Goal: Transaction & Acquisition: Purchase product/service

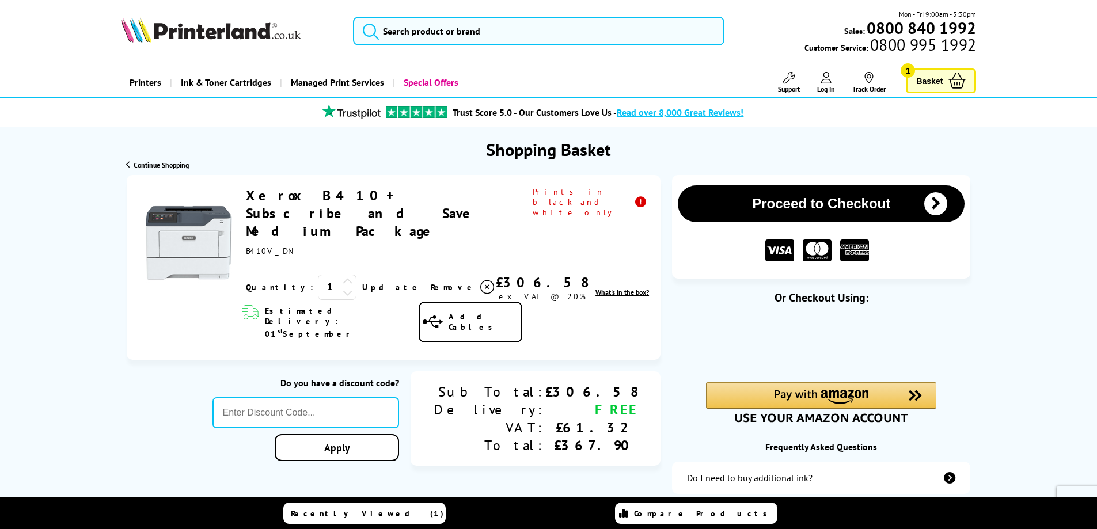
click at [443, 314] on icon at bounding box center [433, 322] width 20 height 16
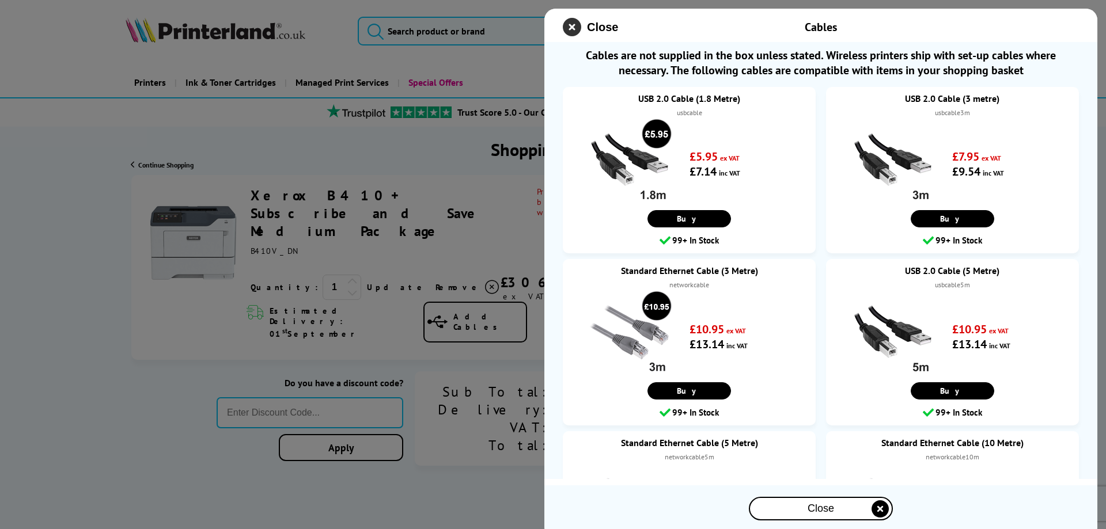
click at [575, 32] on icon "close modal" at bounding box center [572, 27] width 18 height 18
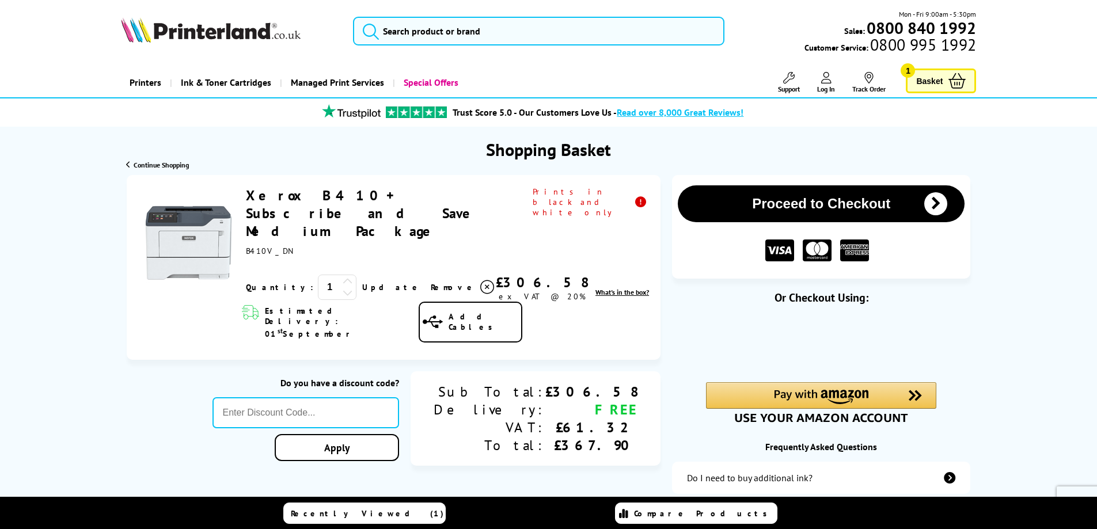
click at [826, 78] on icon at bounding box center [826, 78] width 10 height 12
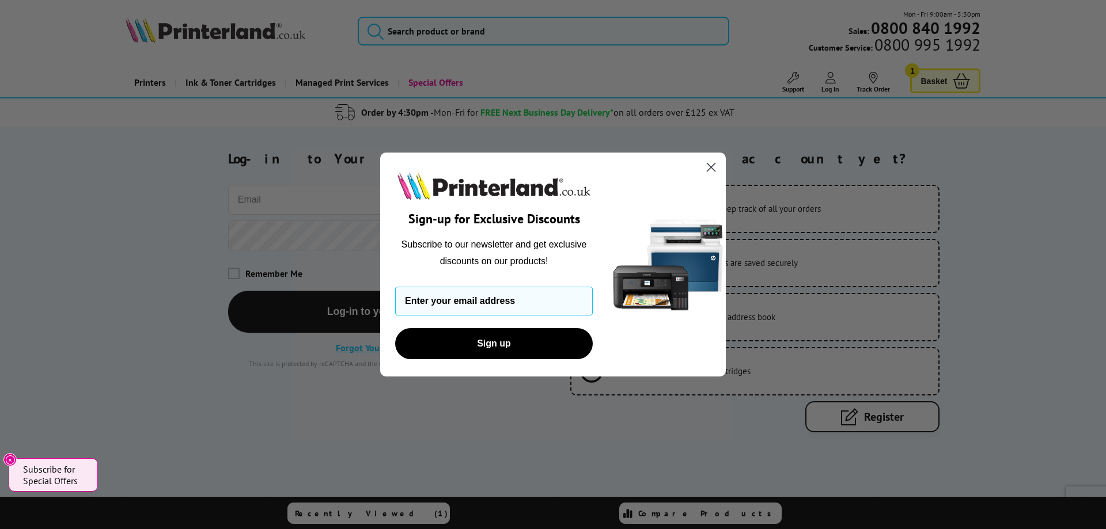
click at [710, 166] on icon "Close dialog" at bounding box center [711, 168] width 8 height 8
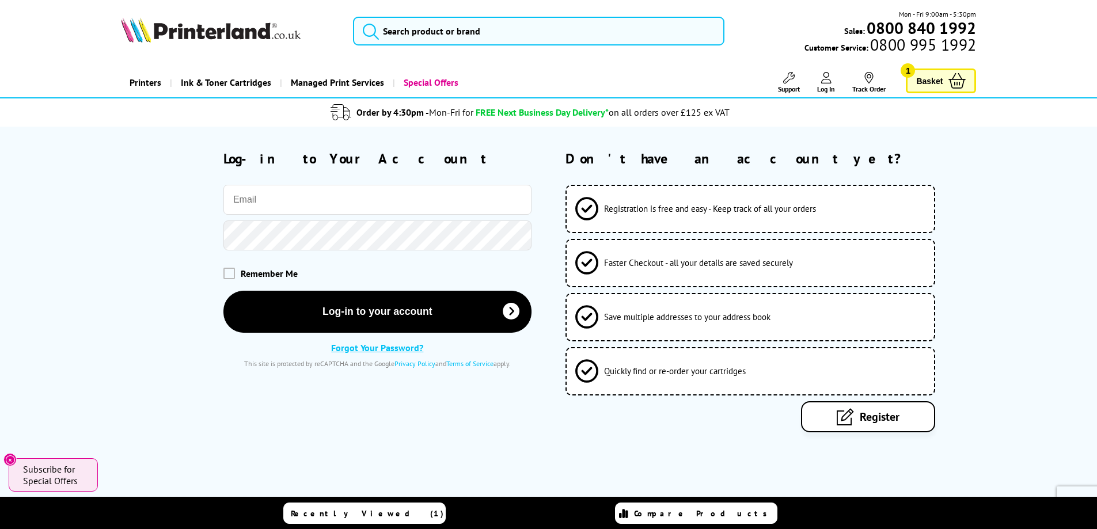
click at [371, 185] on input "email" at bounding box center [377, 200] width 308 height 30
type input "[PERSON_NAME][EMAIL_ADDRESS][PERSON_NAME][DOMAIN_NAME]"
click at [232, 278] on span at bounding box center [229, 273] width 12 height 12
click at [226, 269] on input "checkbox" at bounding box center [226, 269] width 0 height 0
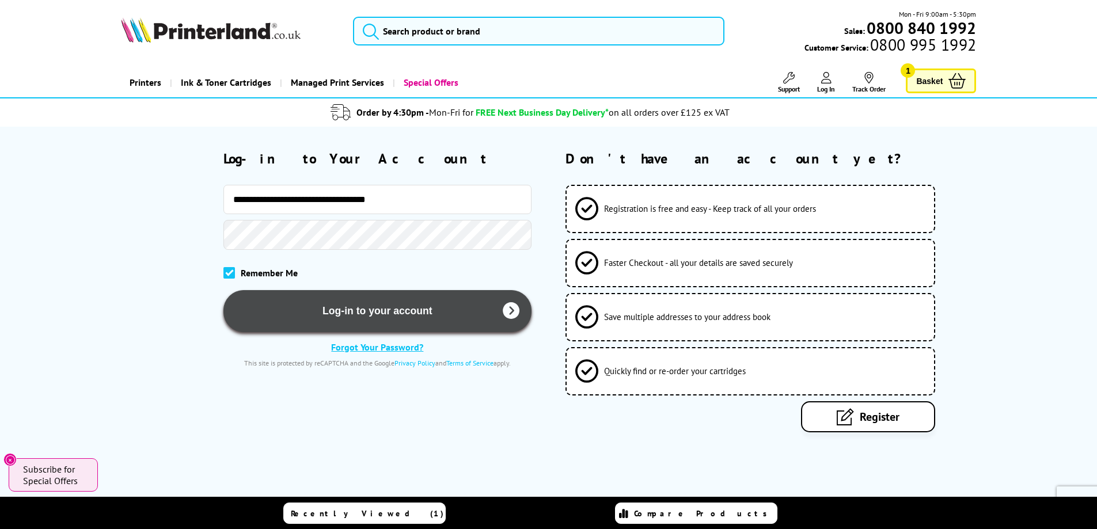
click at [258, 318] on button "Log-in to your account" at bounding box center [377, 311] width 308 height 42
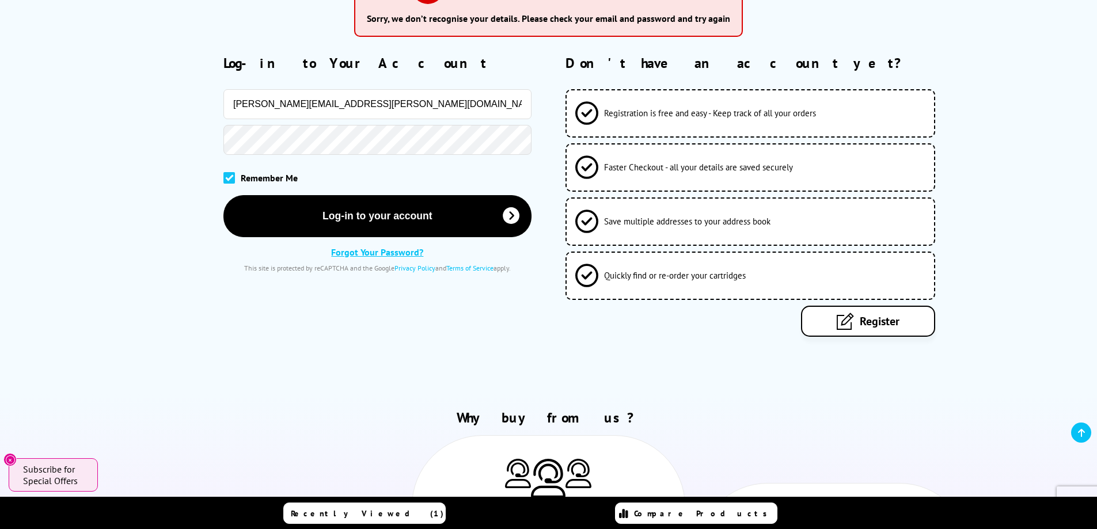
scroll to position [115, 0]
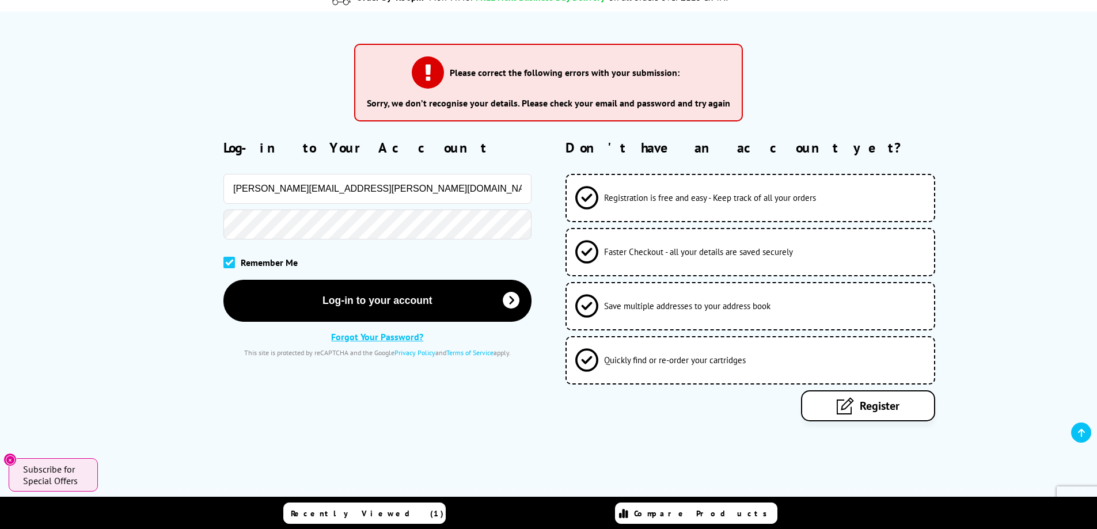
click at [376, 336] on link "Forgot Your Password?" at bounding box center [377, 337] width 92 height 12
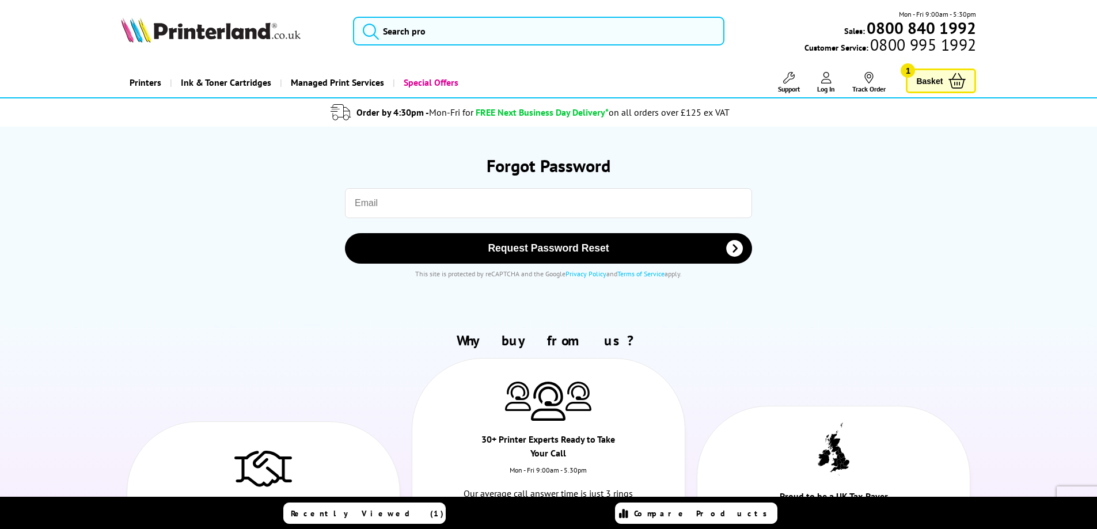
click at [381, 210] on input "email" at bounding box center [548, 203] width 407 height 30
type input "[PERSON_NAME][EMAIL_ADDRESS][PERSON_NAME][DOMAIN_NAME]"
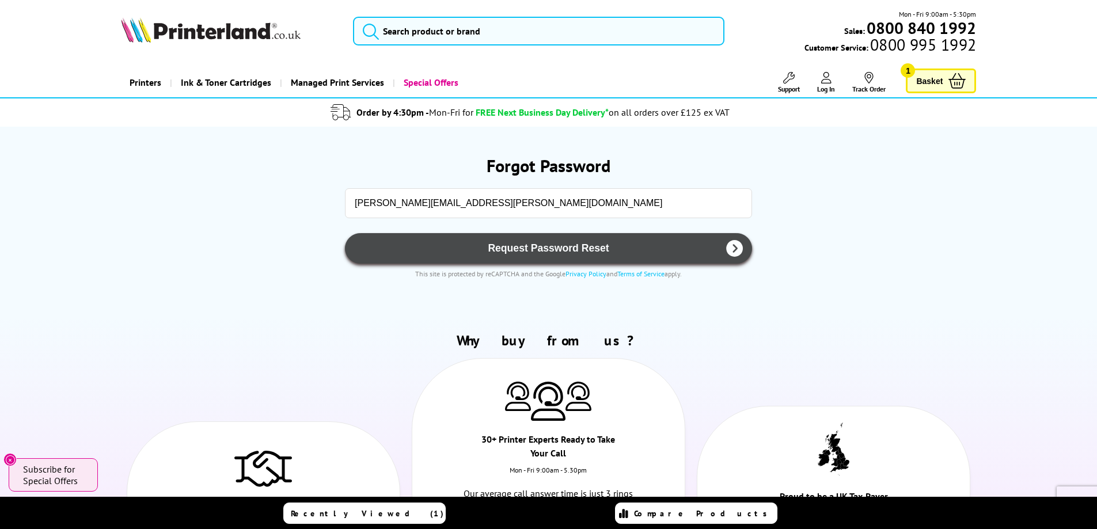
click at [602, 258] on button "Request Password Reset" at bounding box center [548, 248] width 407 height 31
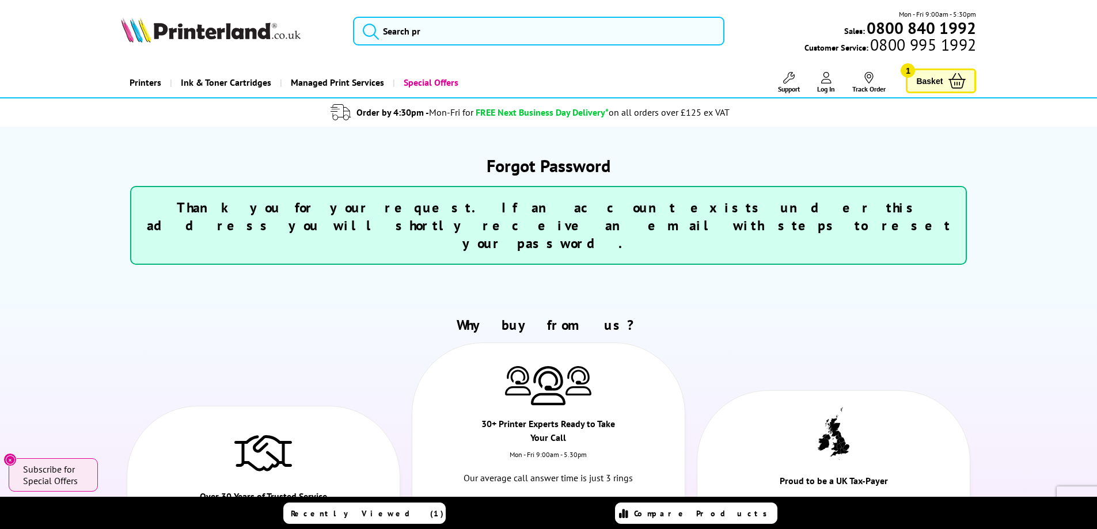
click at [908, 316] on h2 "Why buy from us?" at bounding box center [549, 325] width 856 height 18
click at [932, 81] on span "Basket" at bounding box center [929, 81] width 26 height 16
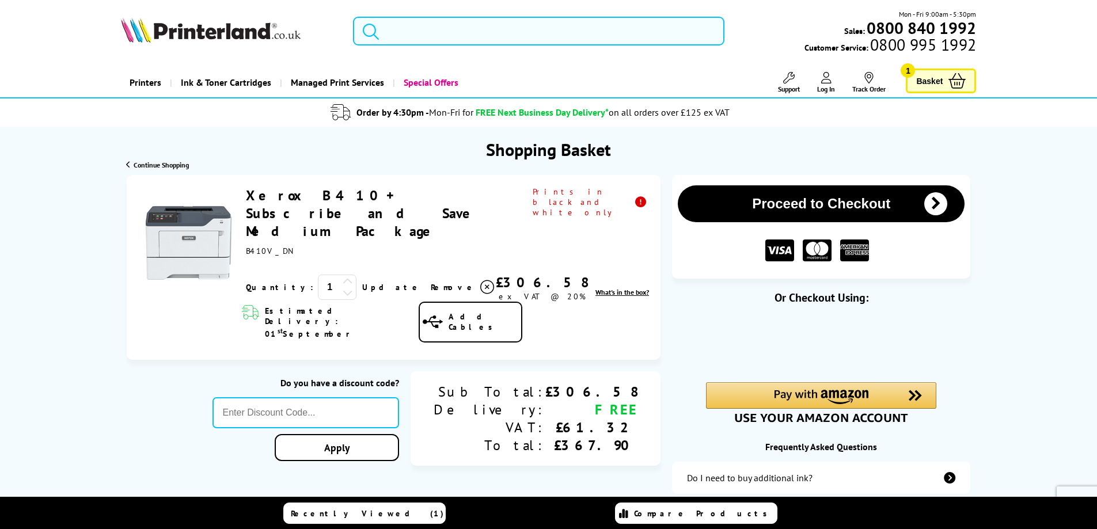
click at [415, 39] on input "search" at bounding box center [538, 31] width 371 height 29
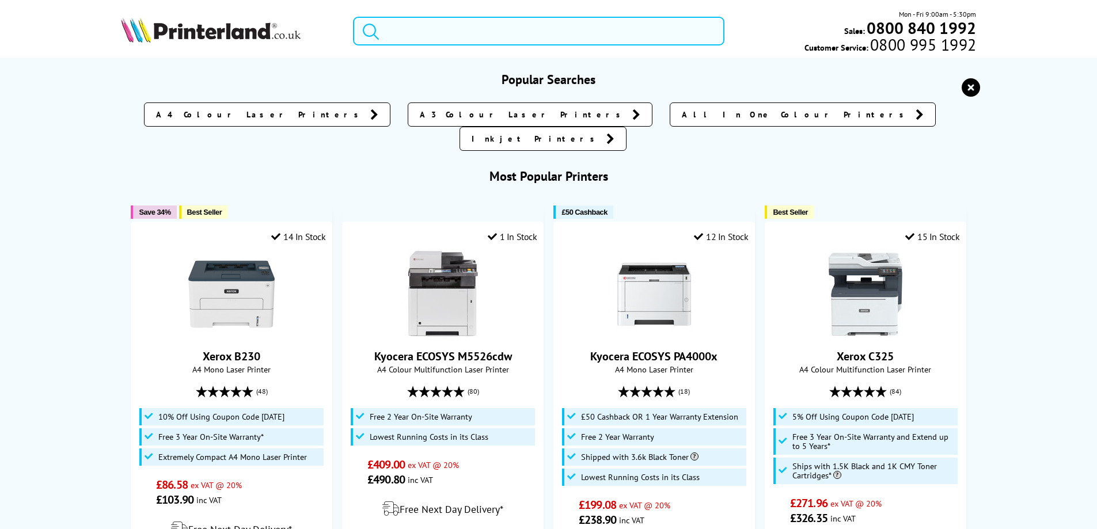
paste input "B410V_DN Xerox B410"
type input "B410V_DN Xerox B410"
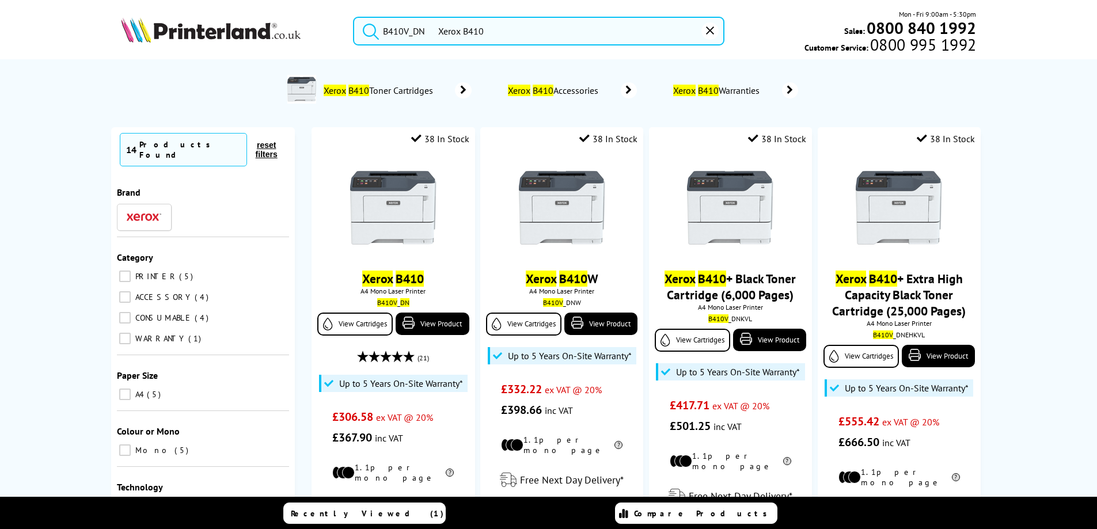
drag, startPoint x: 502, startPoint y: 29, endPoint x: 337, endPoint y: 28, distance: 164.7
click at [337, 28] on div "B410V_DN Xerox B410 Mon - Fri 9:00am - 5:30pm Sales: 0800 840 1992 Customer Ser…" at bounding box center [548, 34] width 921 height 51
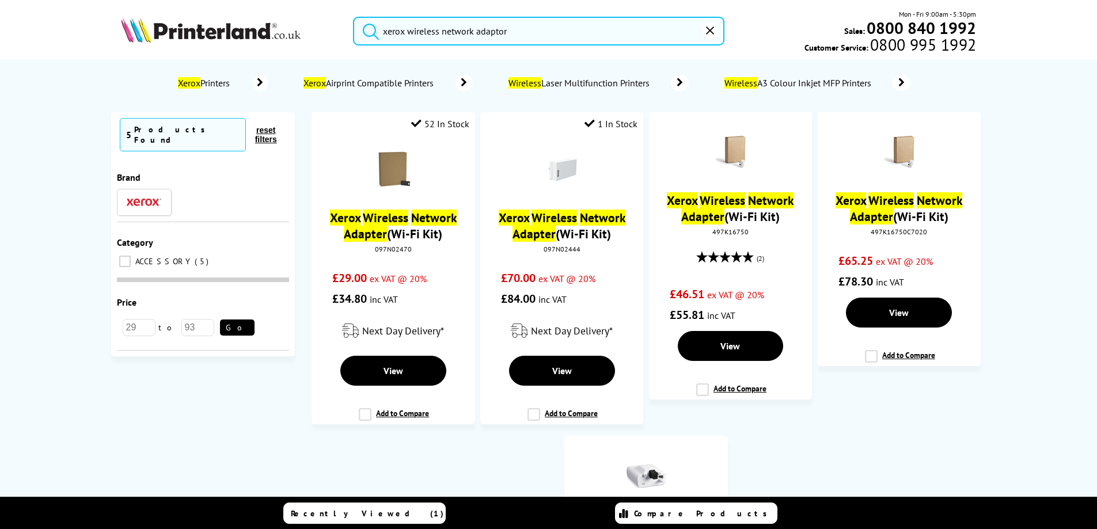
drag, startPoint x: 553, startPoint y: 27, endPoint x: 212, endPoint y: 13, distance: 341.8
click at [219, 14] on div "xerox wireless network adaptor Mon - Fri 9:00am - 5:30pm Sales: 0800 840 1992 C…" at bounding box center [548, 34] width 921 height 51
paste input "097N02470"
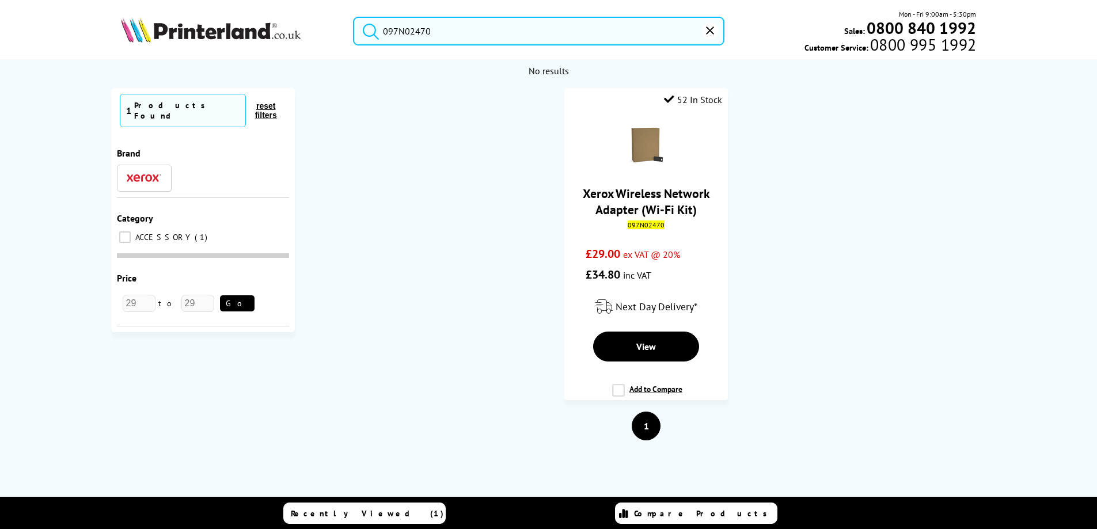
type input "097N02470"
click at [354, 17] on button "submit" at bounding box center [368, 29] width 29 height 25
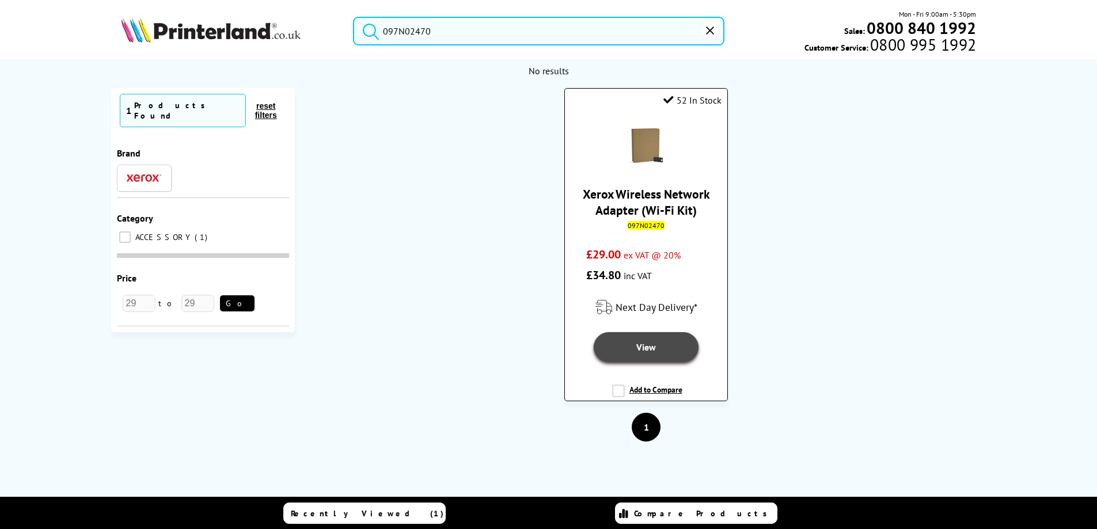
click at [644, 348] on span "View" at bounding box center [646, 347] width 20 height 12
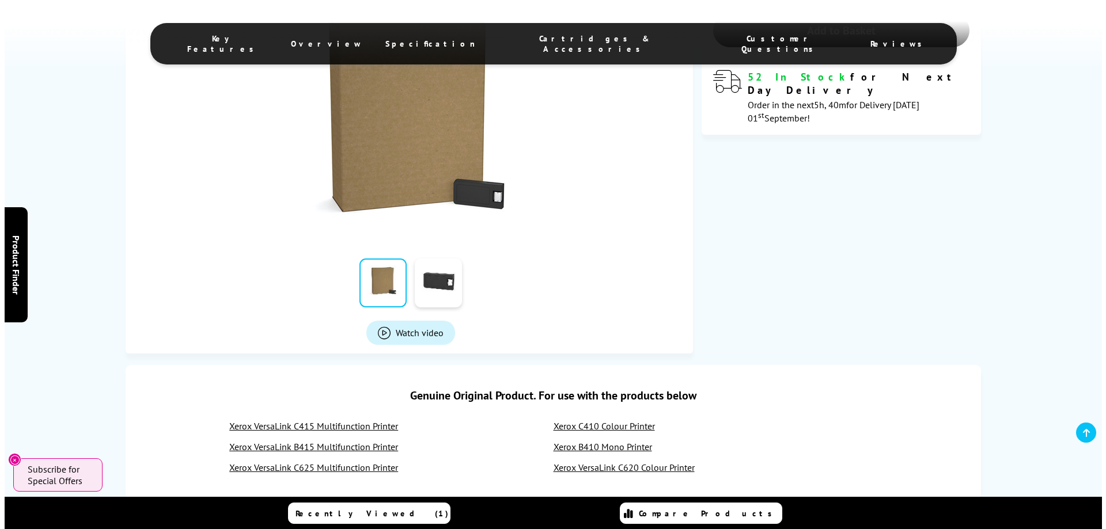
scroll to position [288, 0]
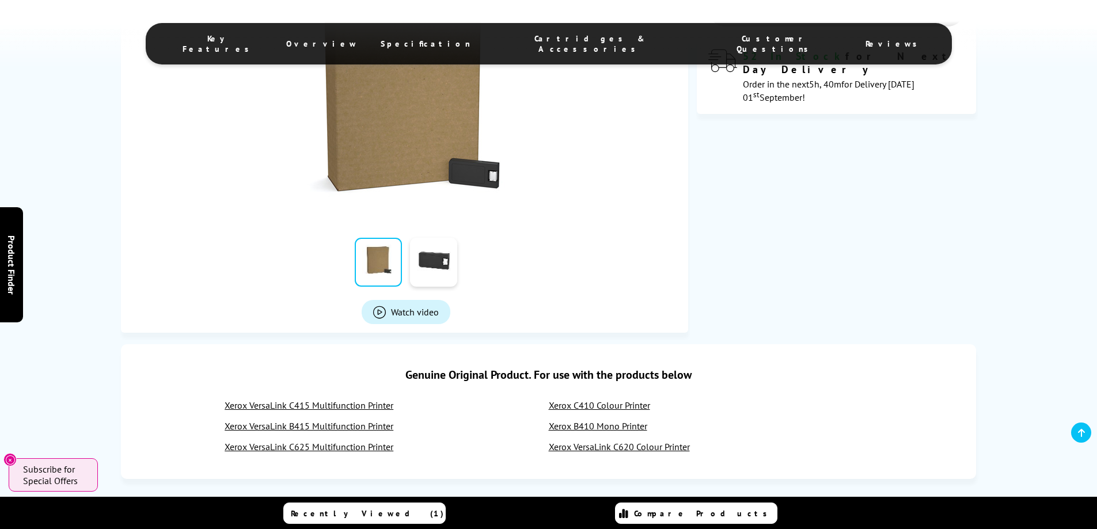
click at [400, 310] on span "Watch video" at bounding box center [415, 312] width 48 height 12
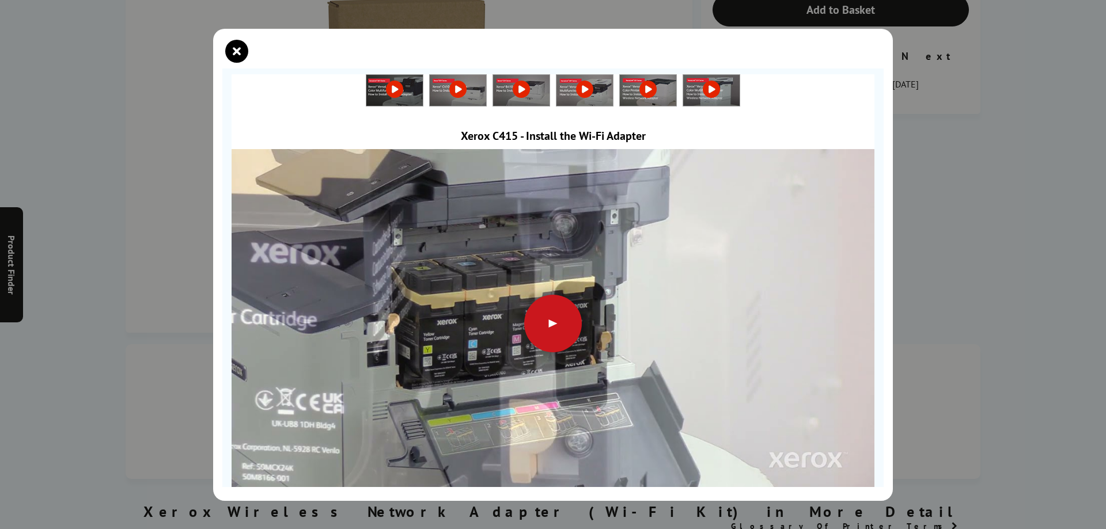
click at [555, 321] on div at bounding box center [553, 324] width 58 height 58
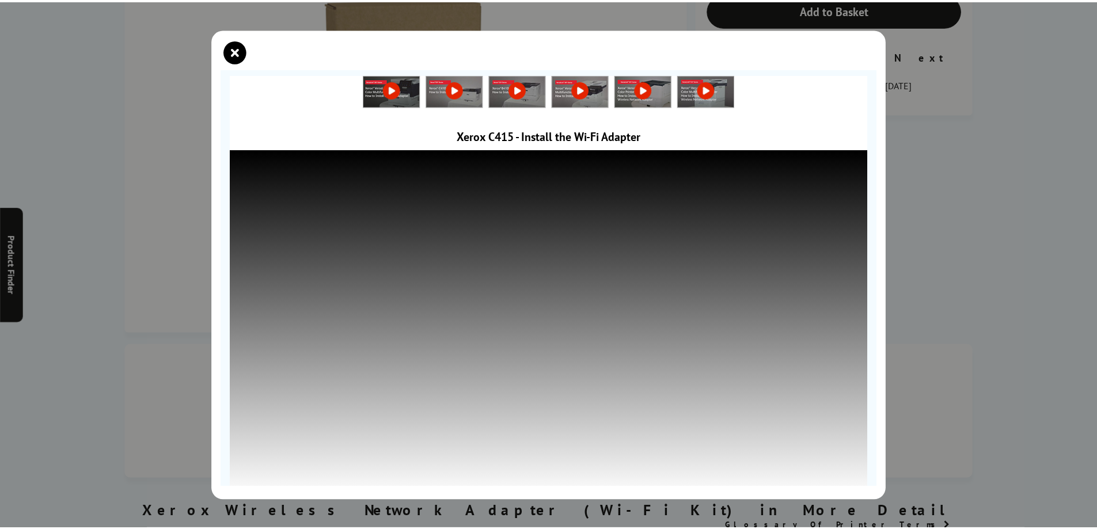
scroll to position [6, 0]
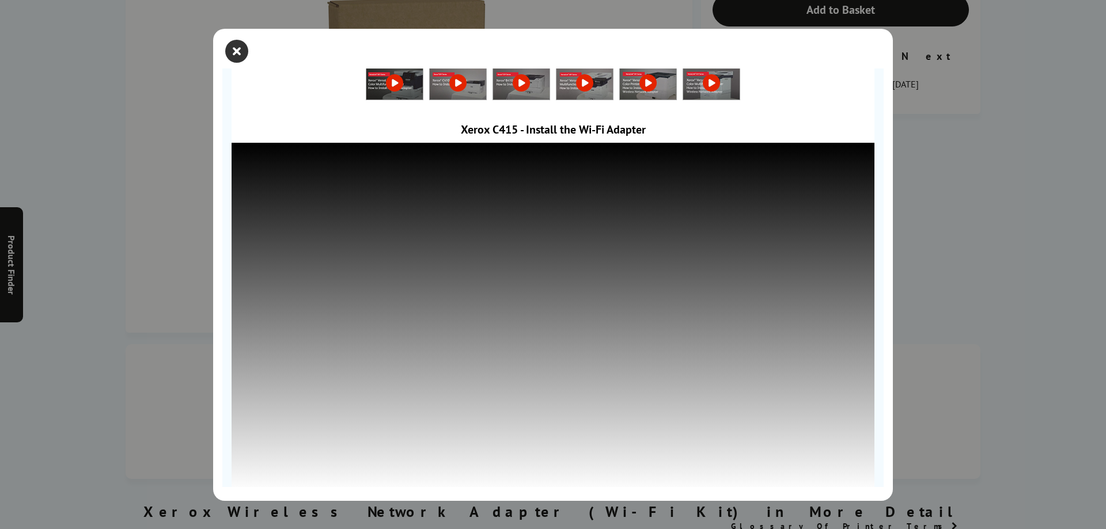
click at [237, 50] on icon "close modal" at bounding box center [236, 51] width 23 height 23
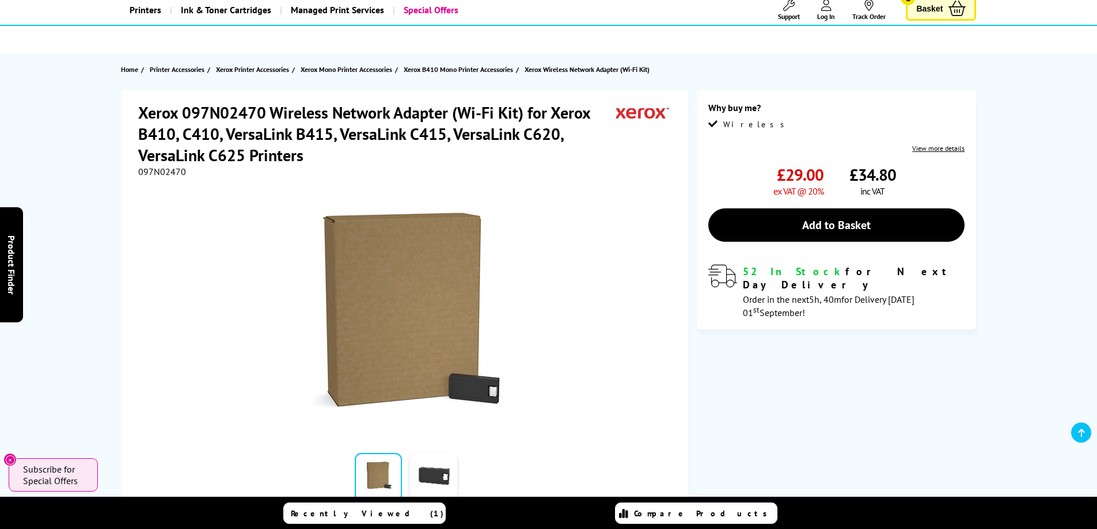
scroll to position [0, 0]
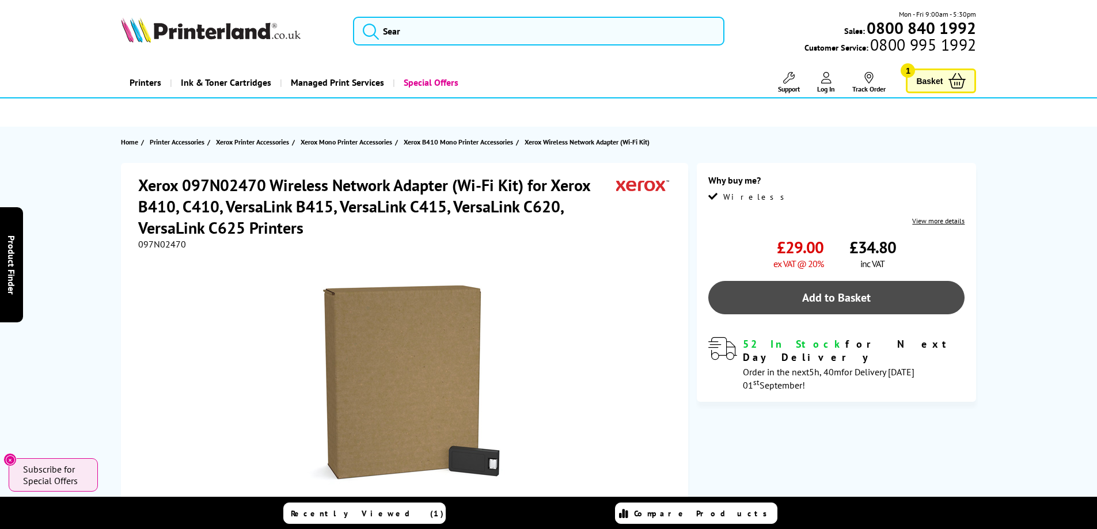
click at [837, 295] on link "Add to Basket" at bounding box center [836, 297] width 256 height 33
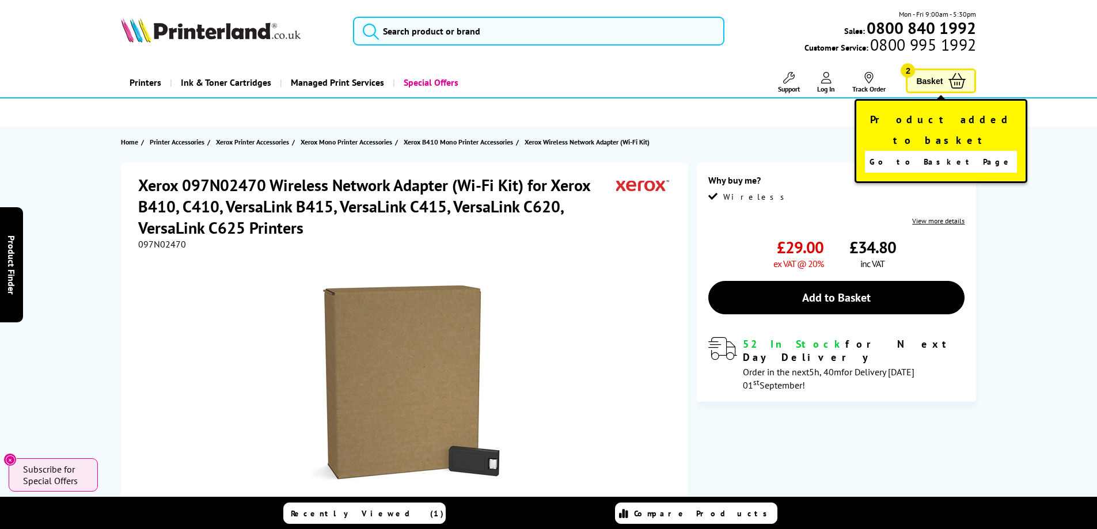
click at [936, 154] on span "Go to Basket Page" at bounding box center [941, 162] width 143 height 16
